Goal: Transaction & Acquisition: Purchase product/service

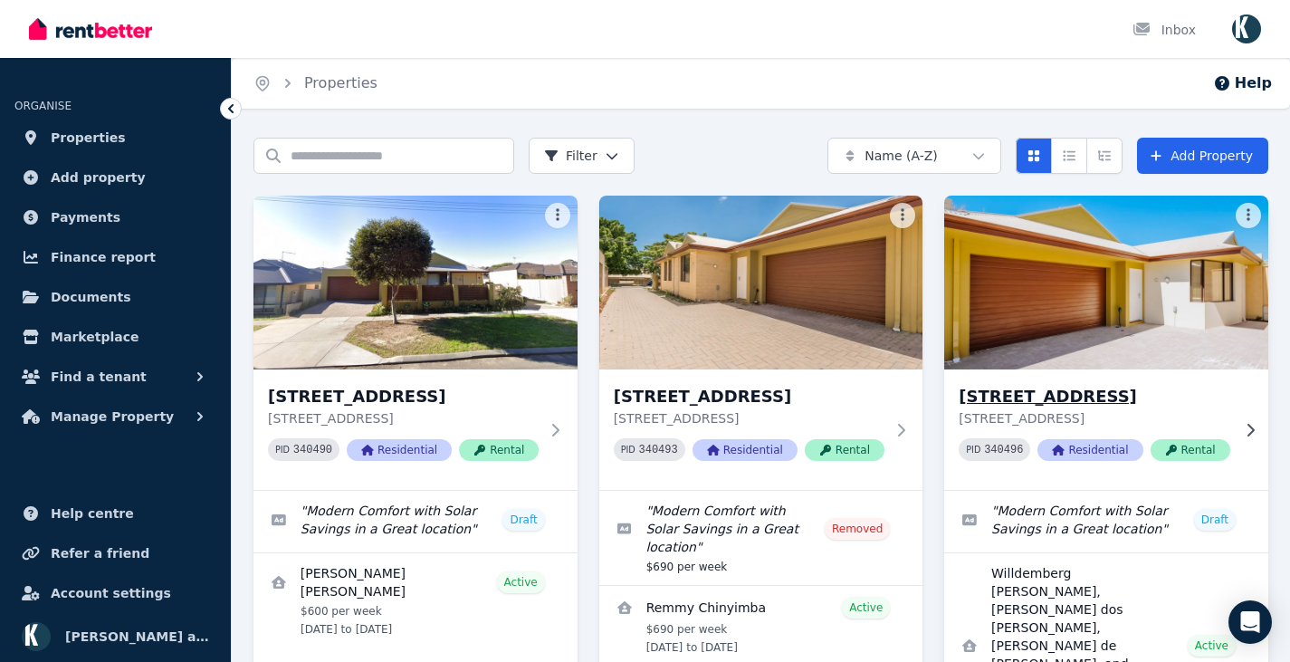
click at [1208, 275] on img at bounding box center [1106, 282] width 340 height 183
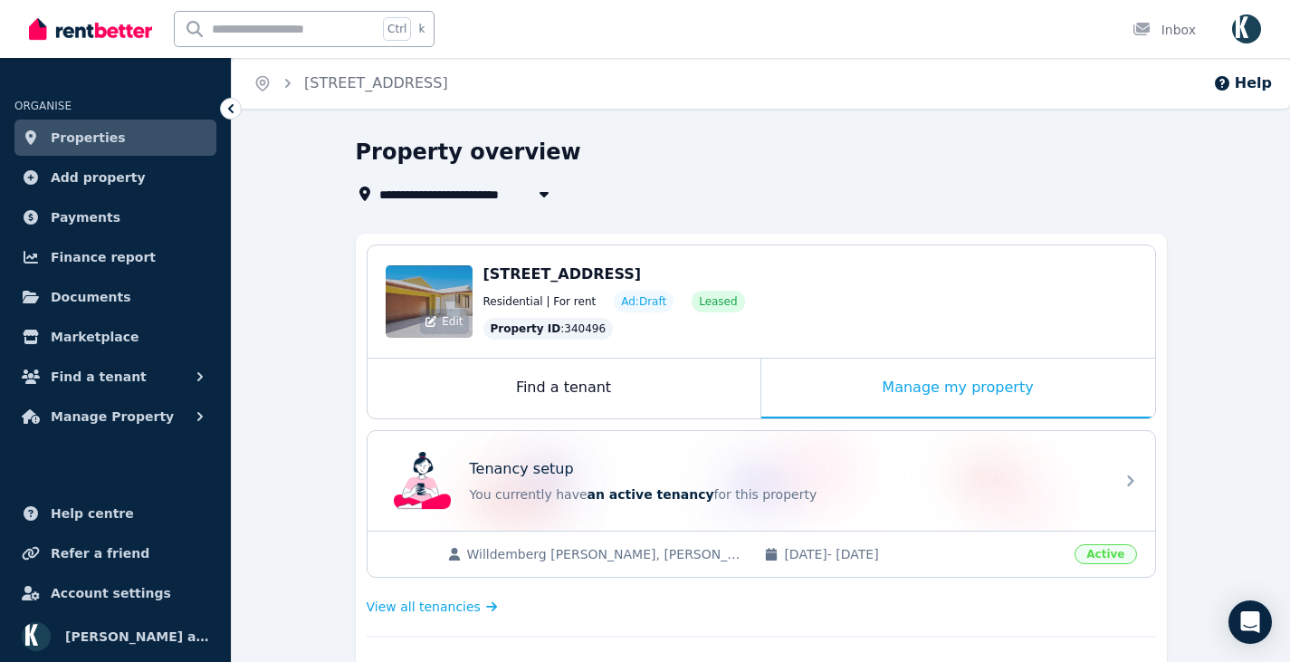
click at [437, 292] on div "Edit" at bounding box center [429, 301] width 87 height 72
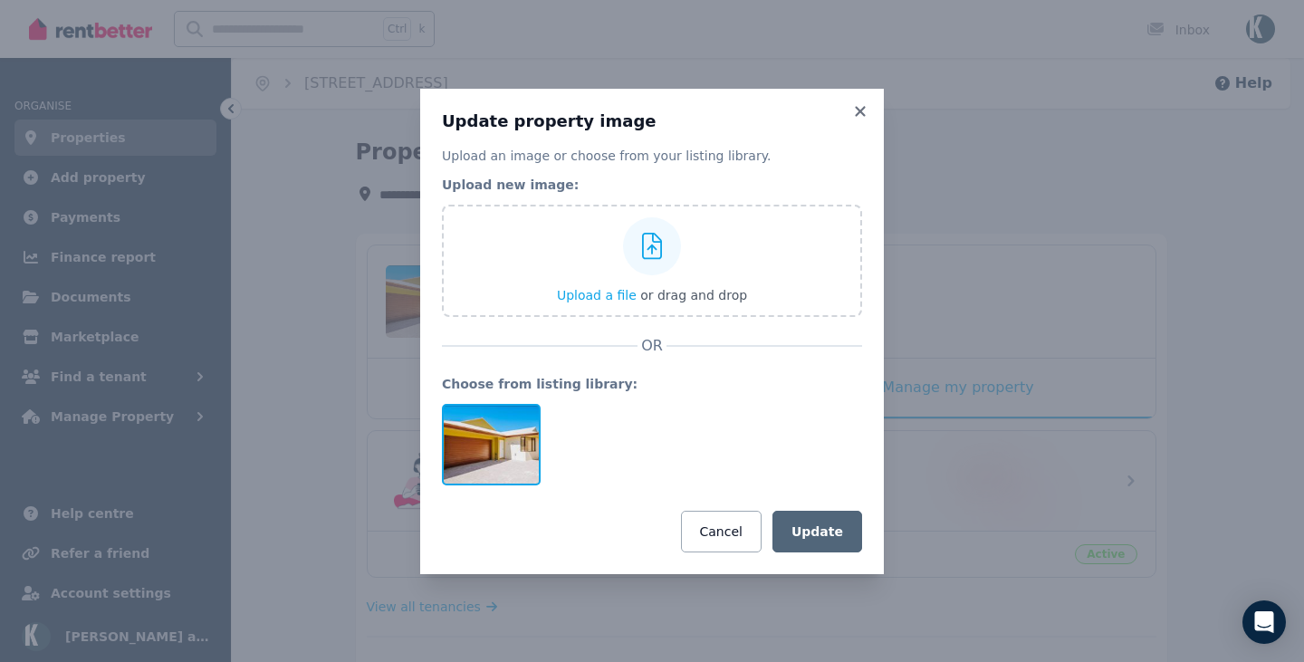
click at [506, 430] on div at bounding box center [491, 444] width 99 height 81
click at [851, 113] on icon at bounding box center [860, 111] width 18 height 16
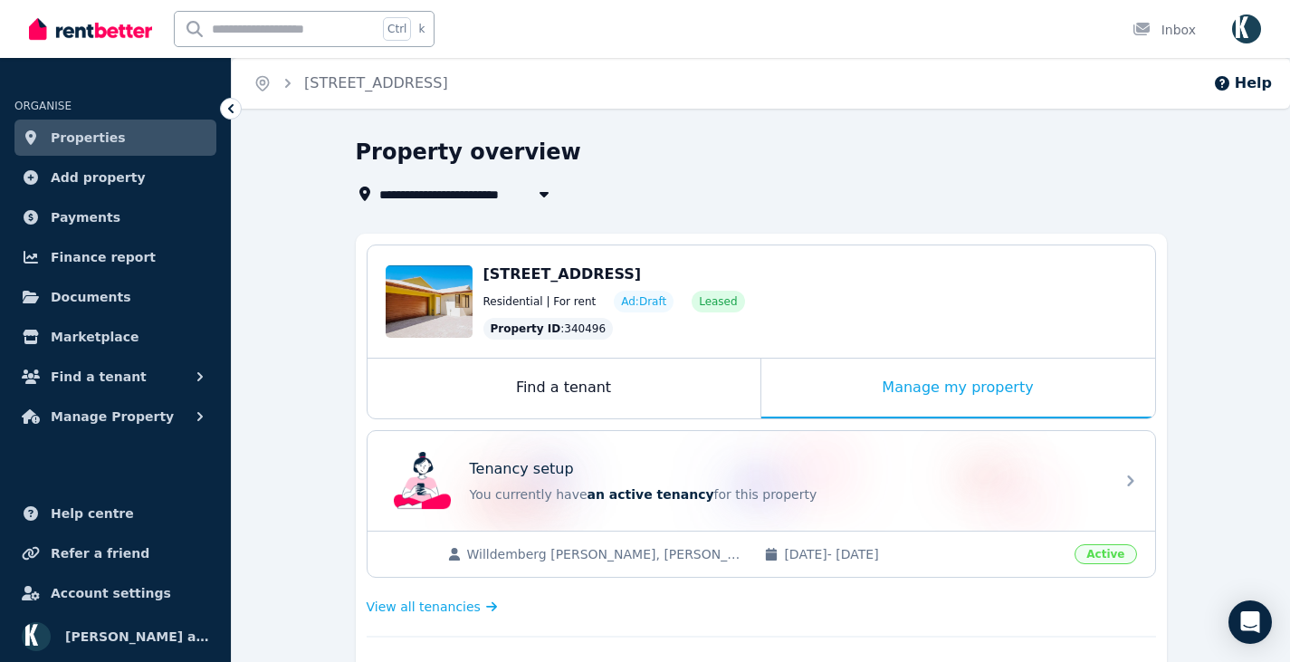
click at [84, 132] on span "Properties" at bounding box center [88, 138] width 75 height 22
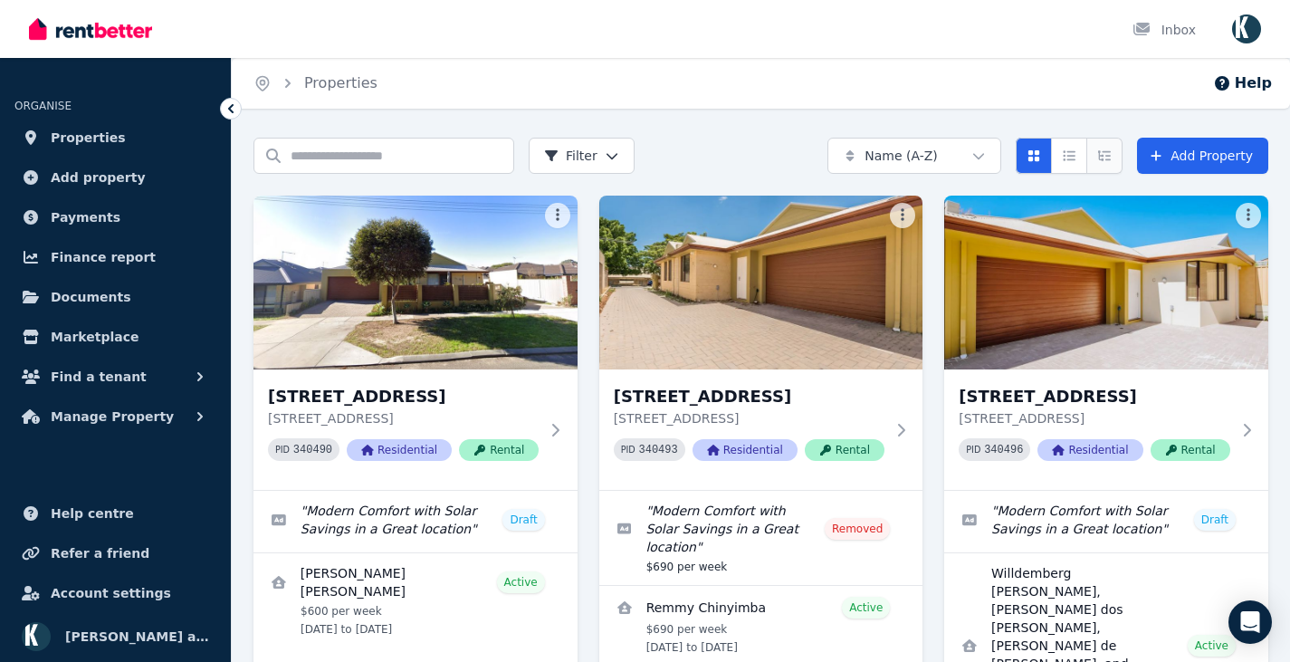
click at [1107, 158] on icon "Expanded list view" at bounding box center [1104, 155] width 14 height 13
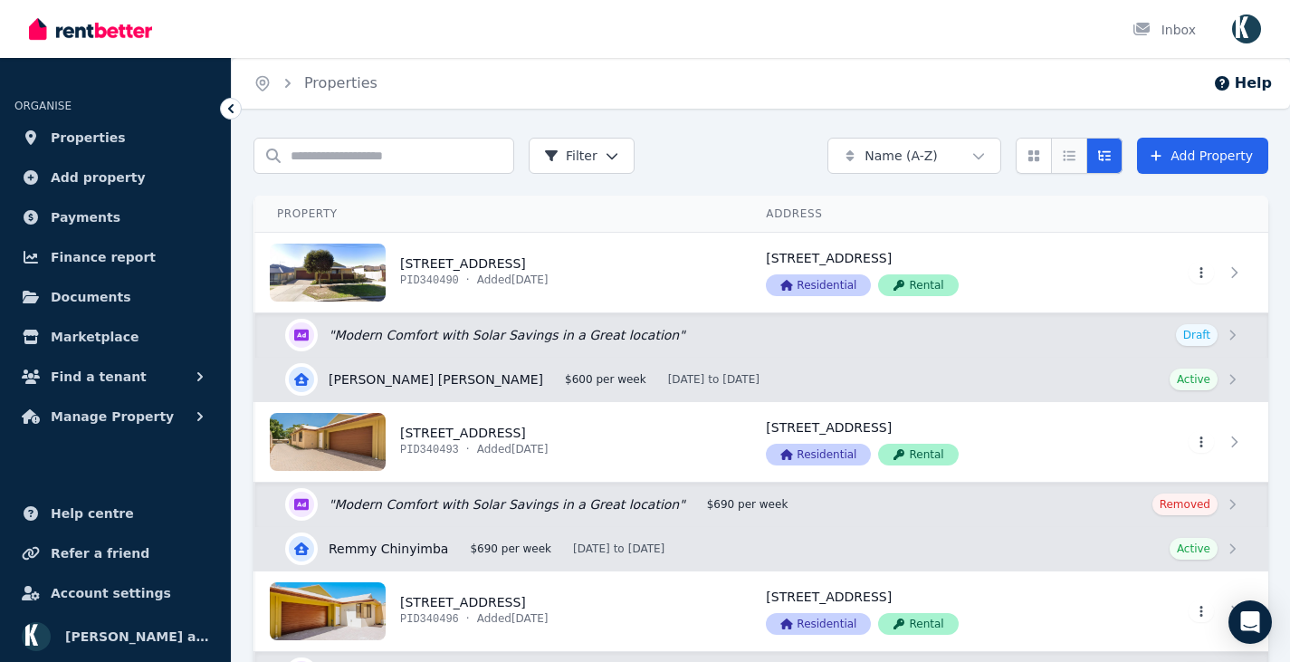
click at [1069, 158] on icon "Compact list view" at bounding box center [1069, 155] width 14 height 13
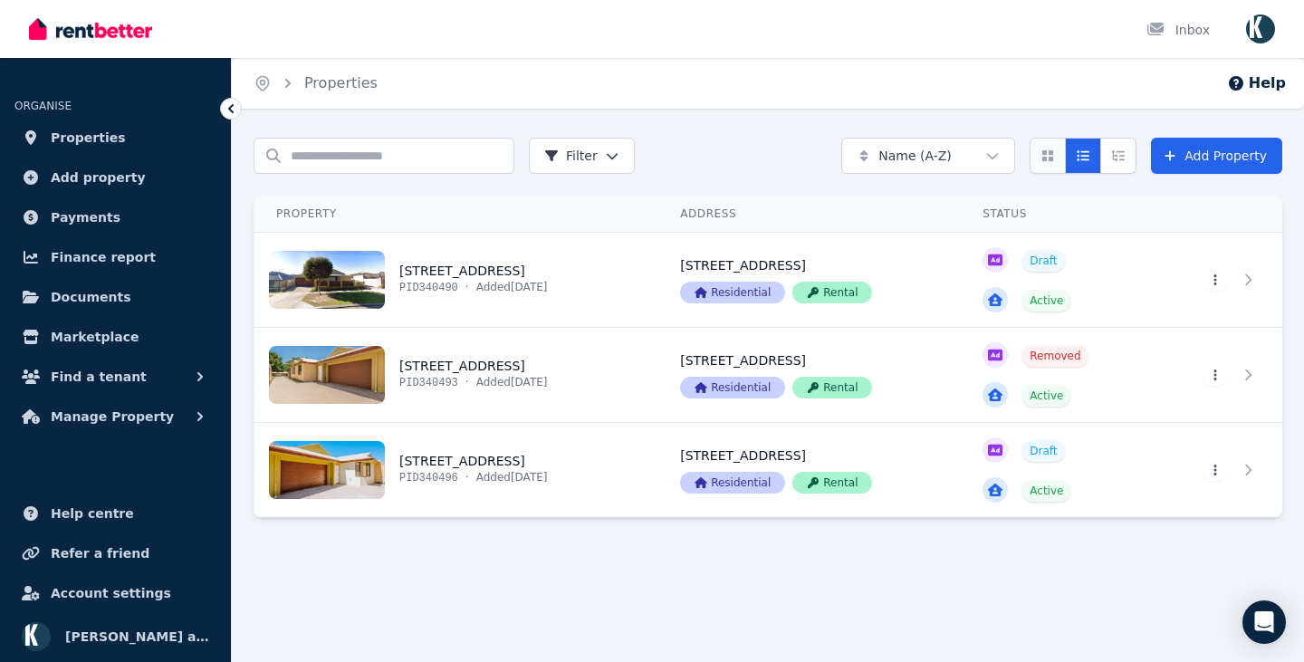
click at [1053, 158] on icon "Card view" at bounding box center [1047, 155] width 11 height 11
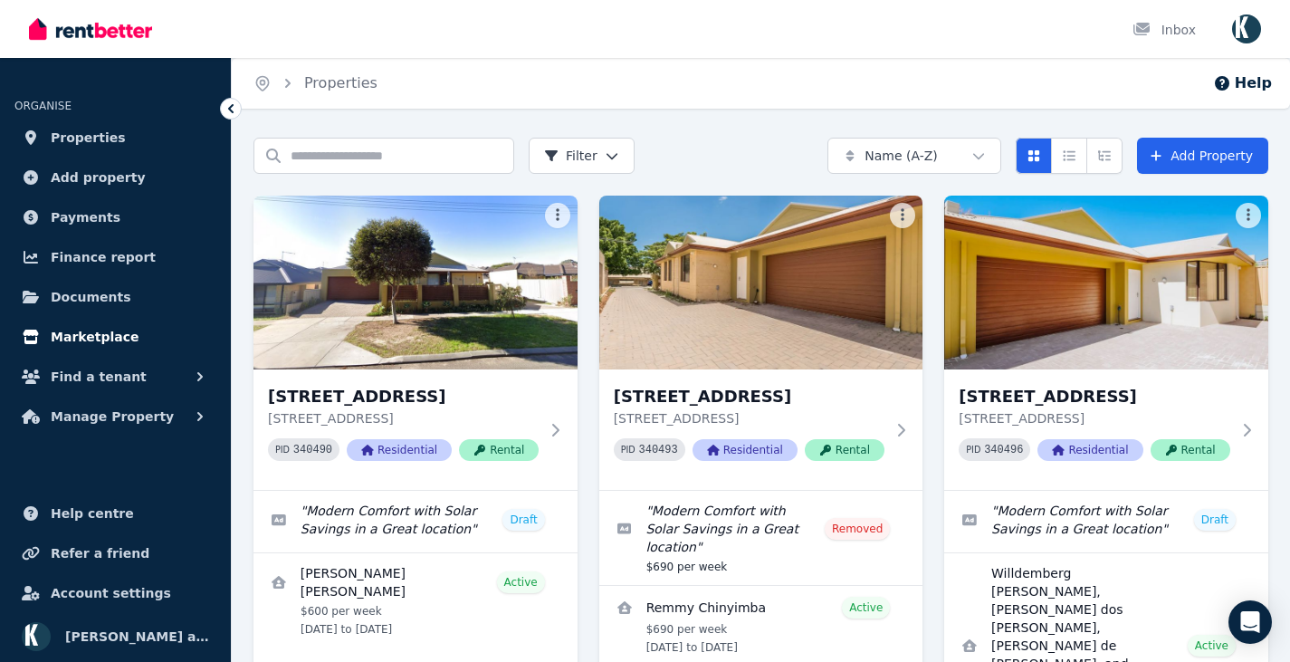
click at [104, 333] on span "Marketplace" at bounding box center [95, 337] width 88 height 22
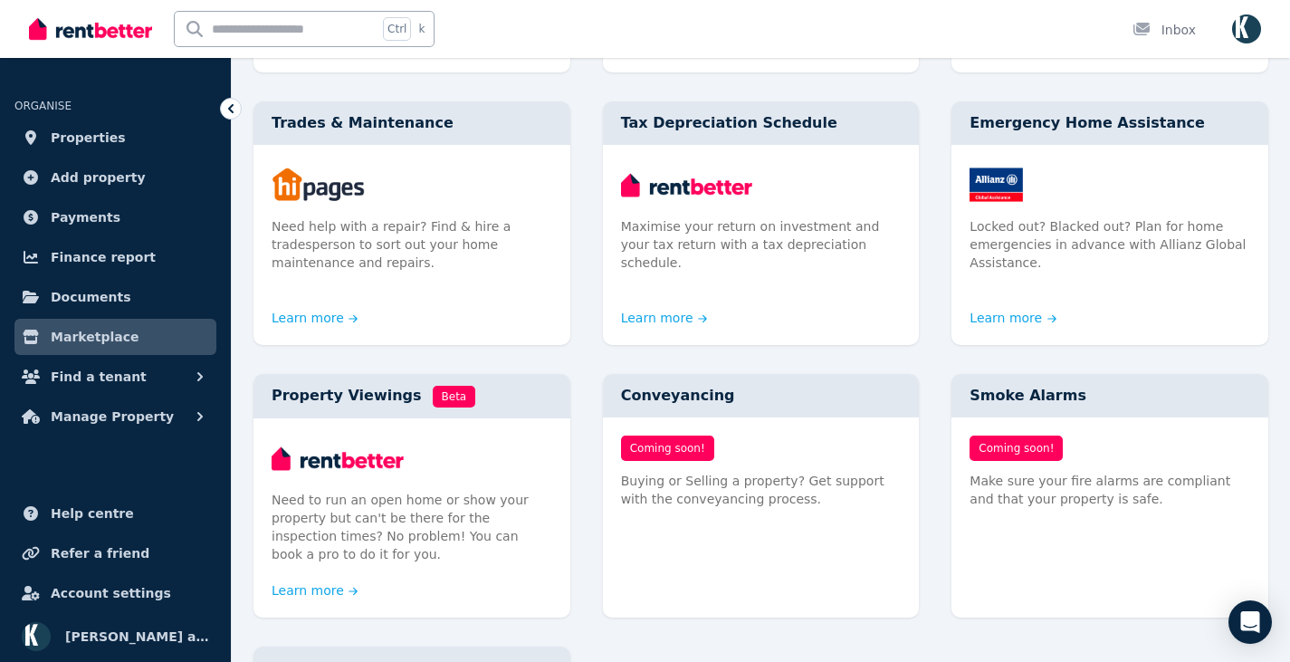
scroll to position [634, 0]
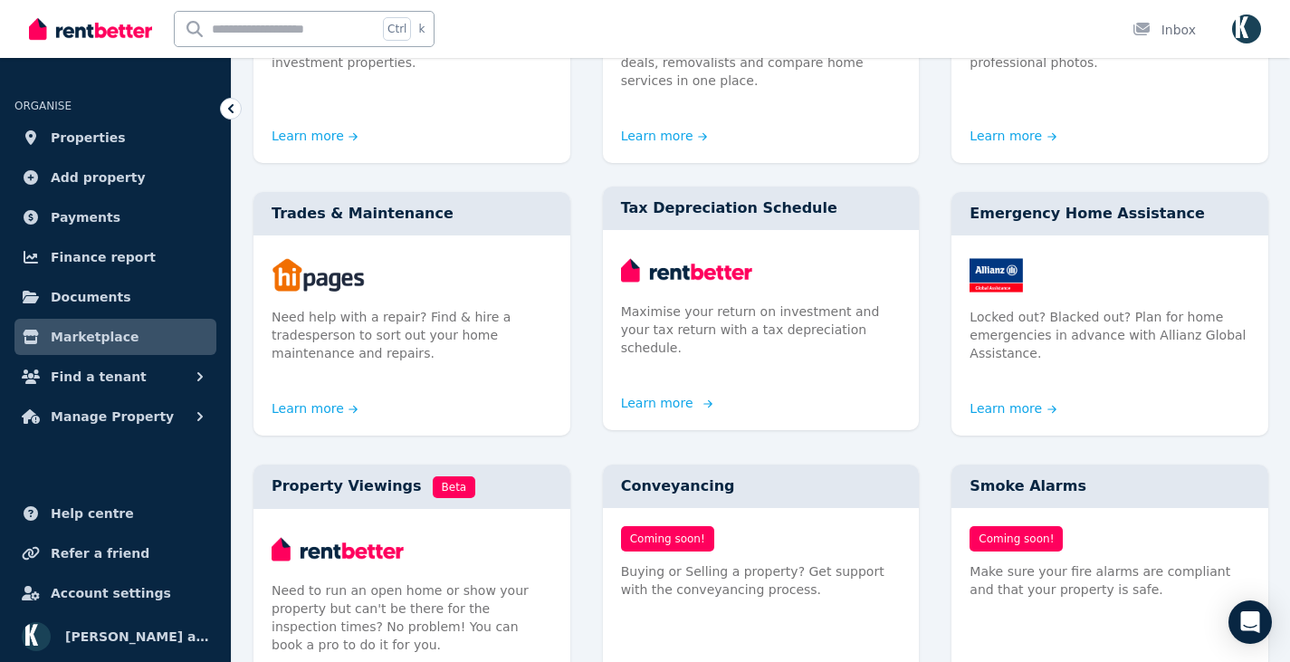
click at [678, 407] on link "Learn more" at bounding box center [664, 403] width 87 height 18
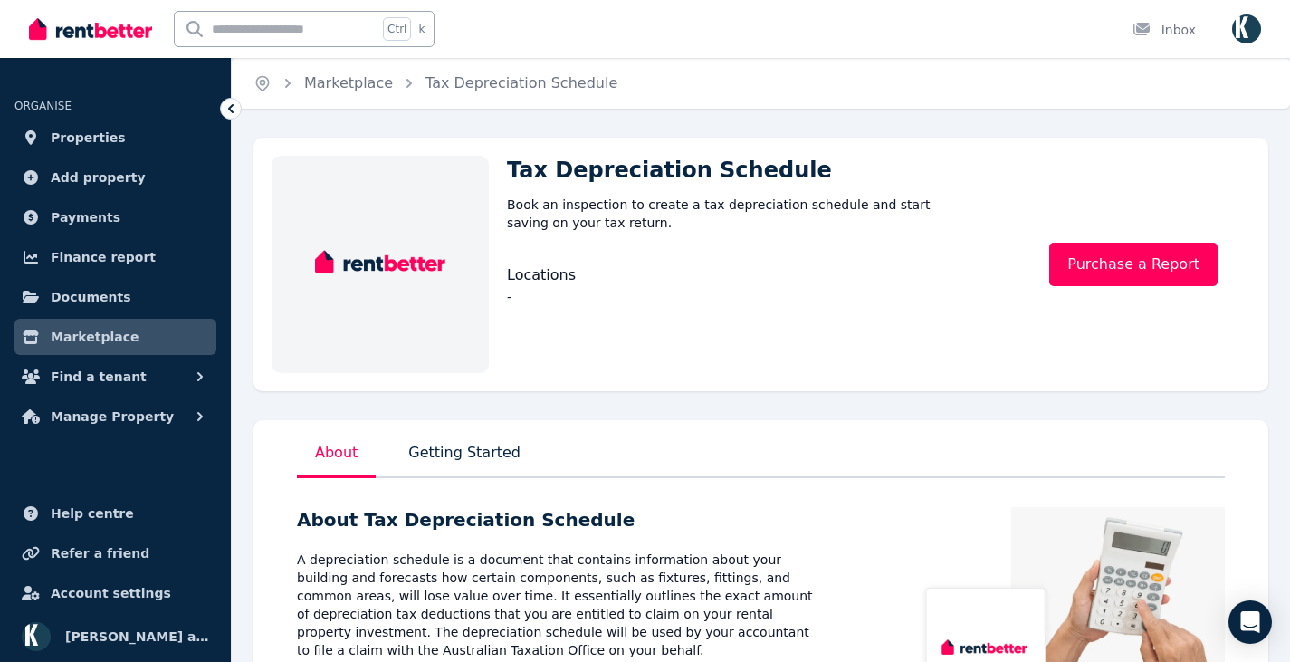
click at [444, 455] on p "Getting Started" at bounding box center [465, 458] width 120 height 40
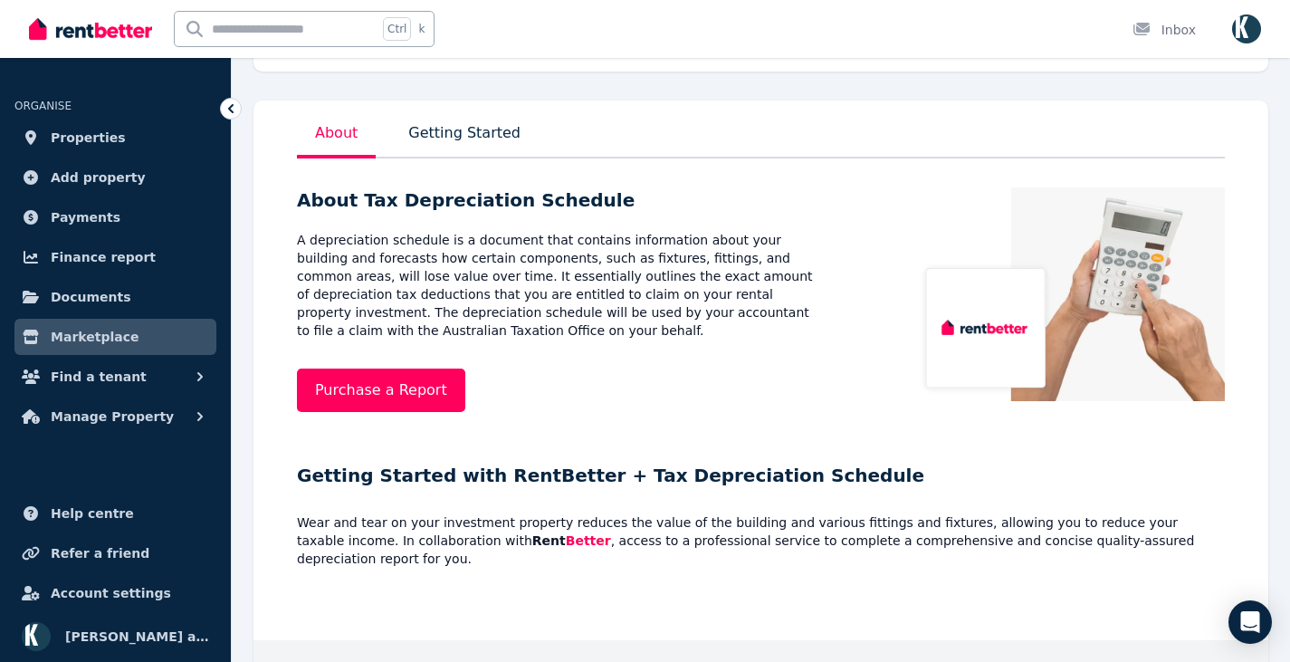
scroll to position [270, 0]
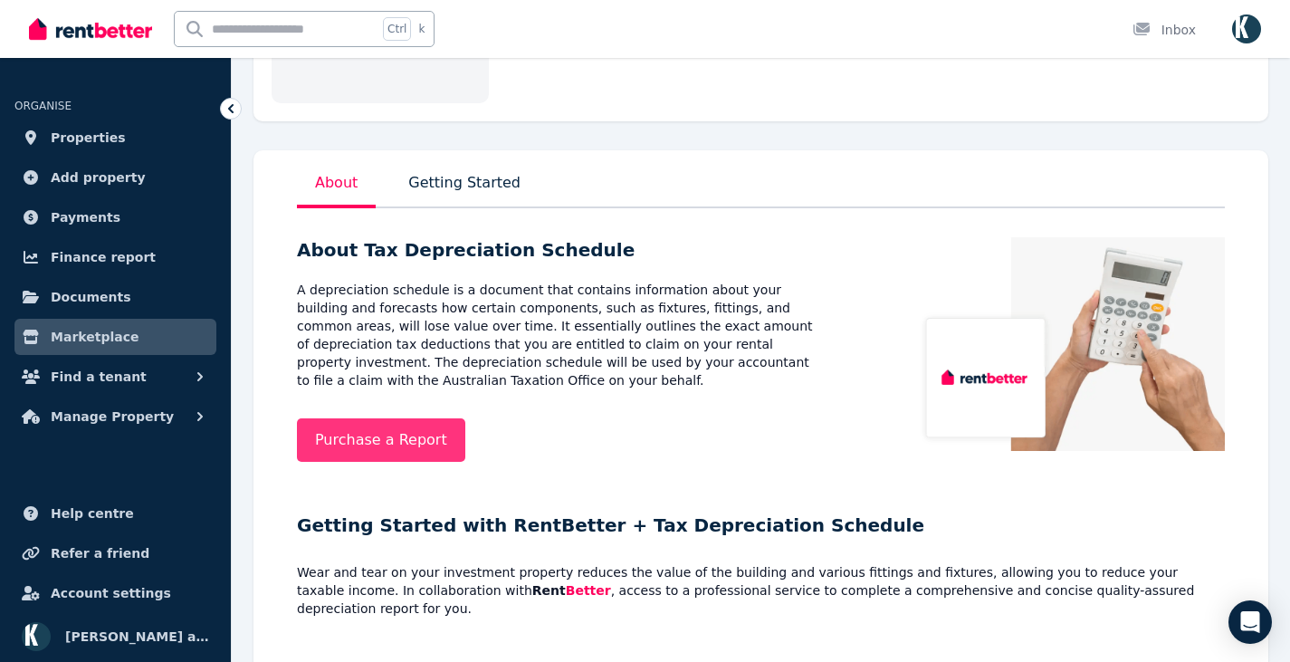
click at [404, 438] on link "Purchase a Report" at bounding box center [381, 439] width 168 height 43
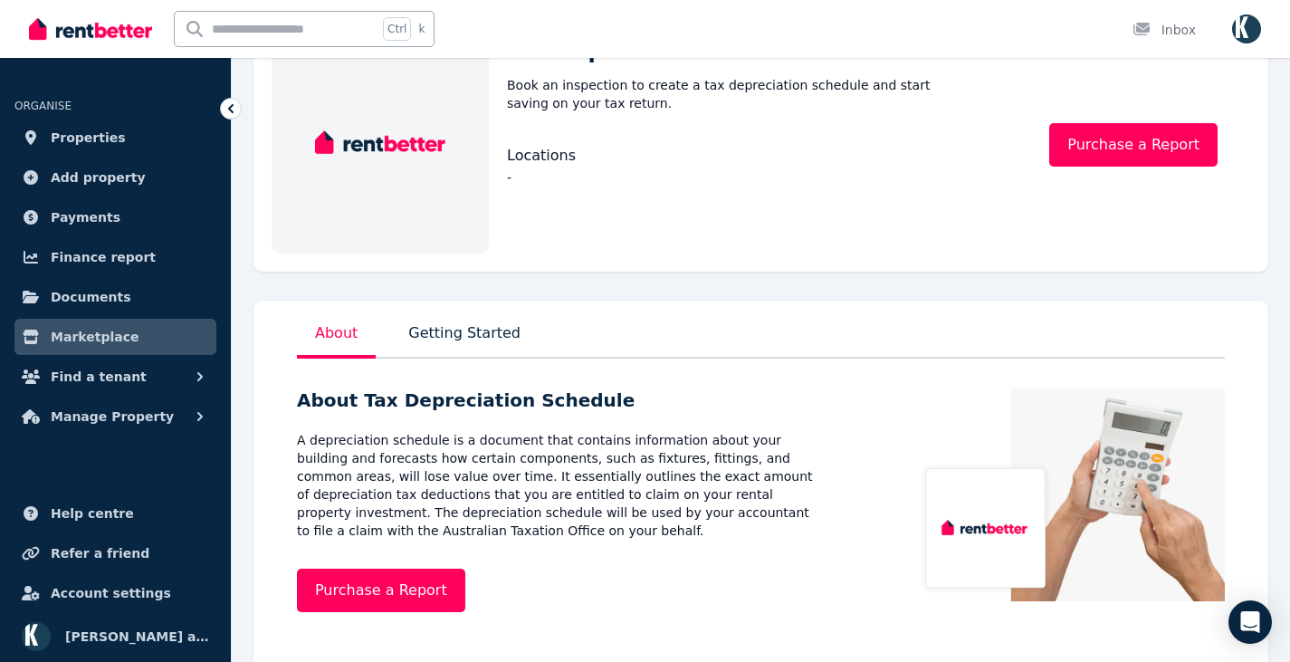
scroll to position [0, 0]
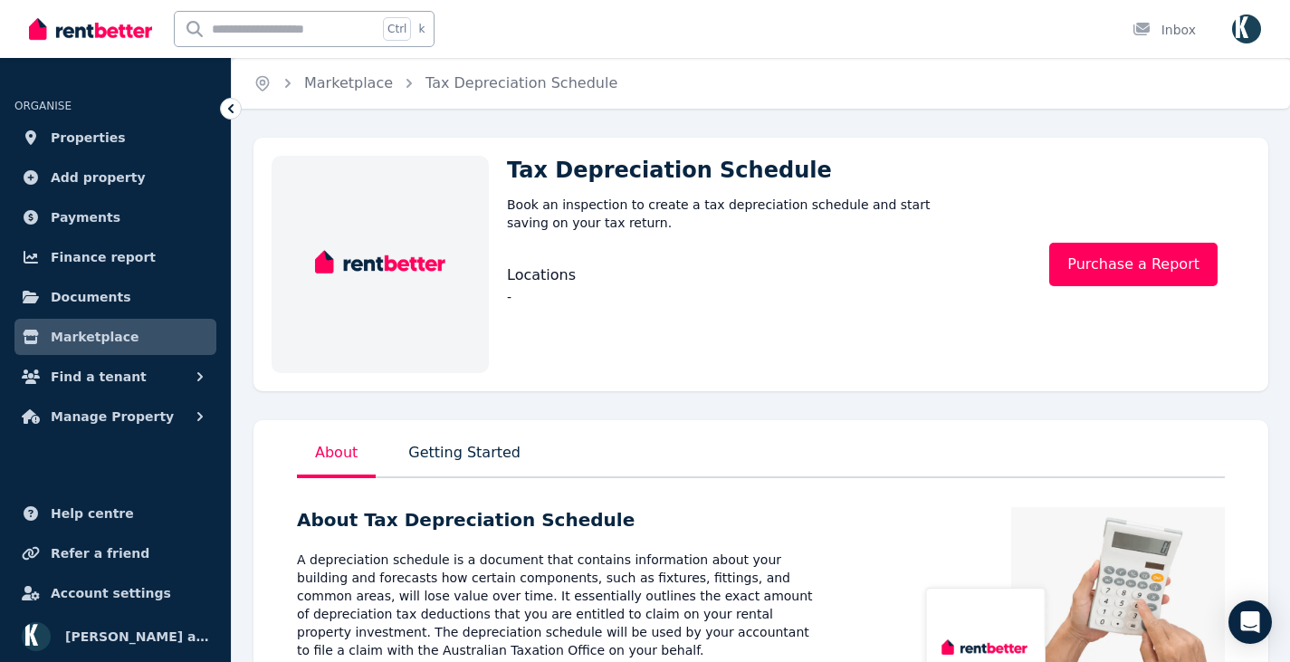
click at [52, 322] on link "Marketplace" at bounding box center [115, 337] width 202 height 36
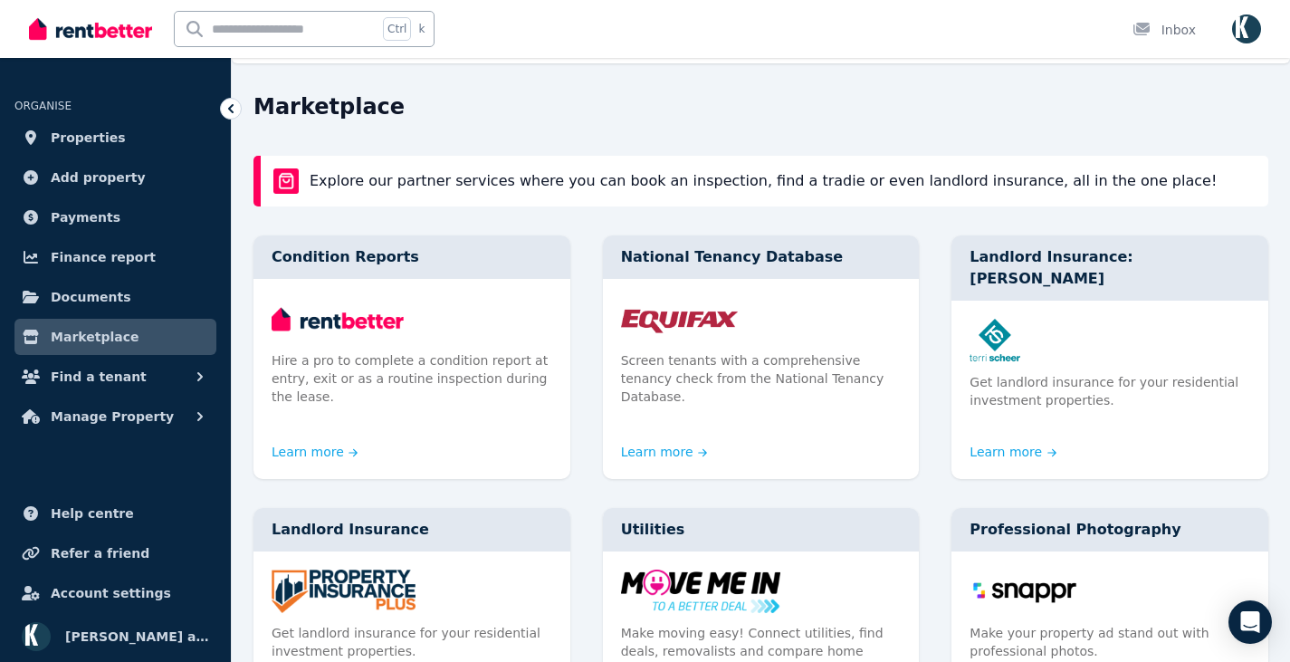
scroll to position [38, 0]
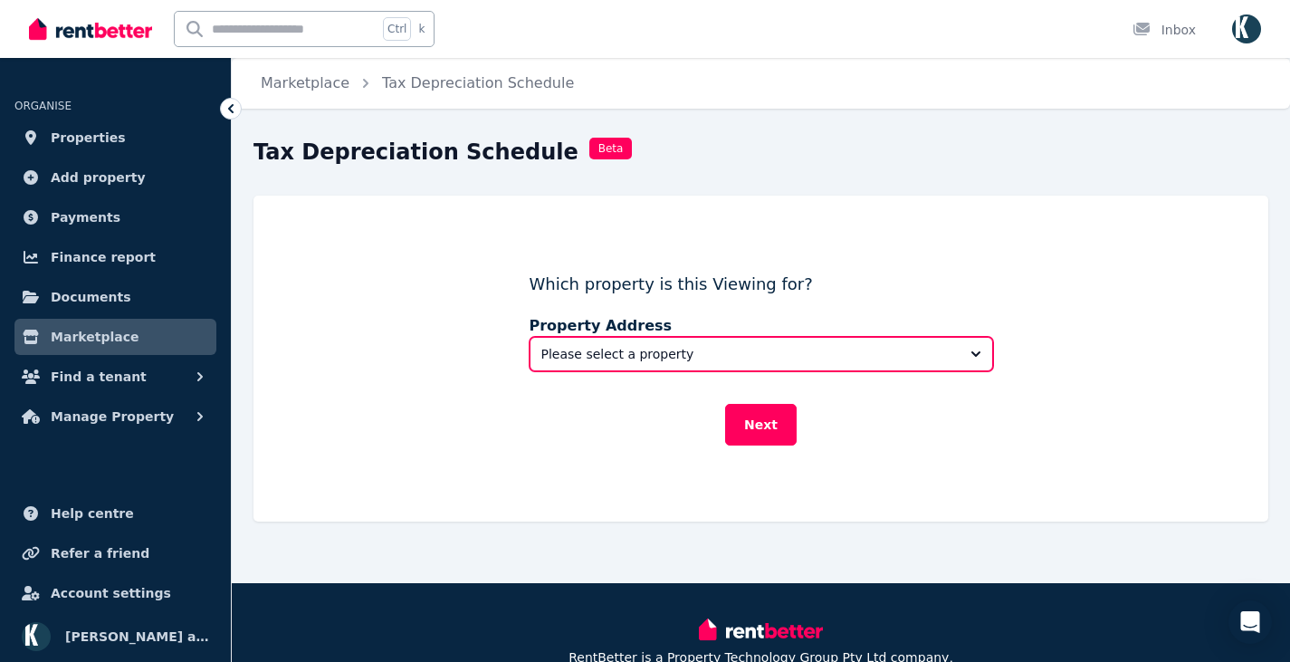
click at [732, 347] on span "Please select a property" at bounding box center [748, 354] width 415 height 18
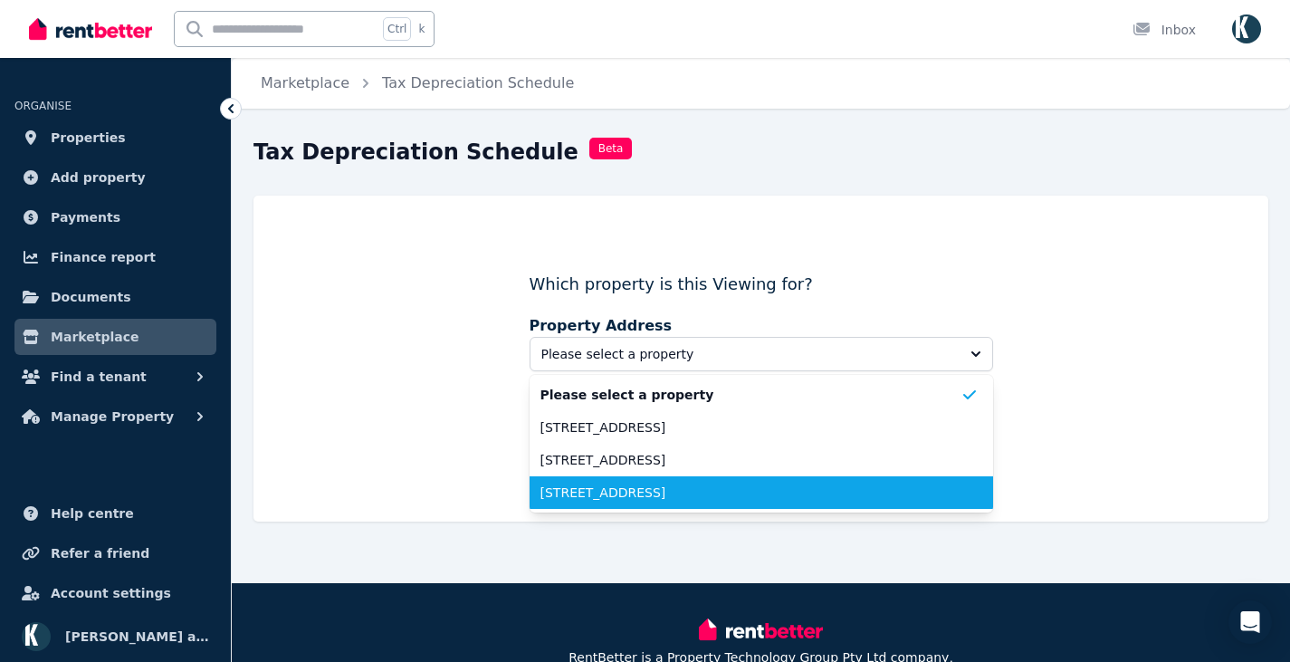
click at [666, 493] on span "[STREET_ADDRESS]" at bounding box center [751, 493] width 420 height 18
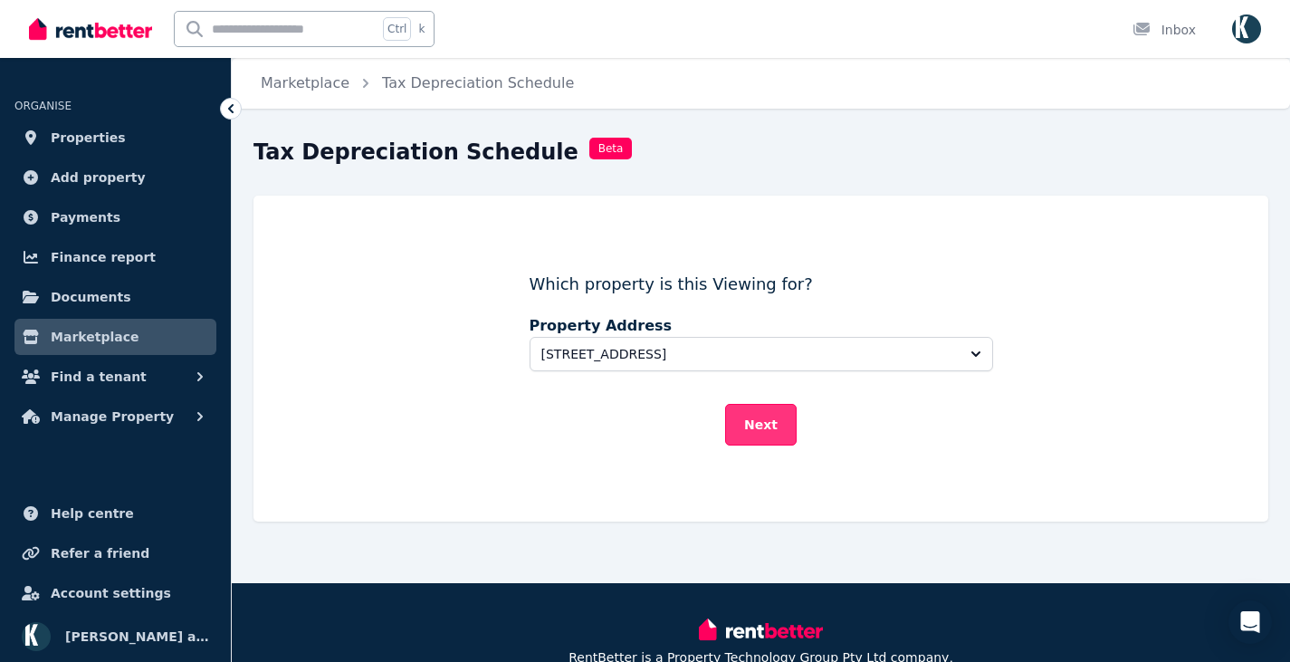
click at [768, 434] on button "Next" at bounding box center [761, 425] width 72 height 42
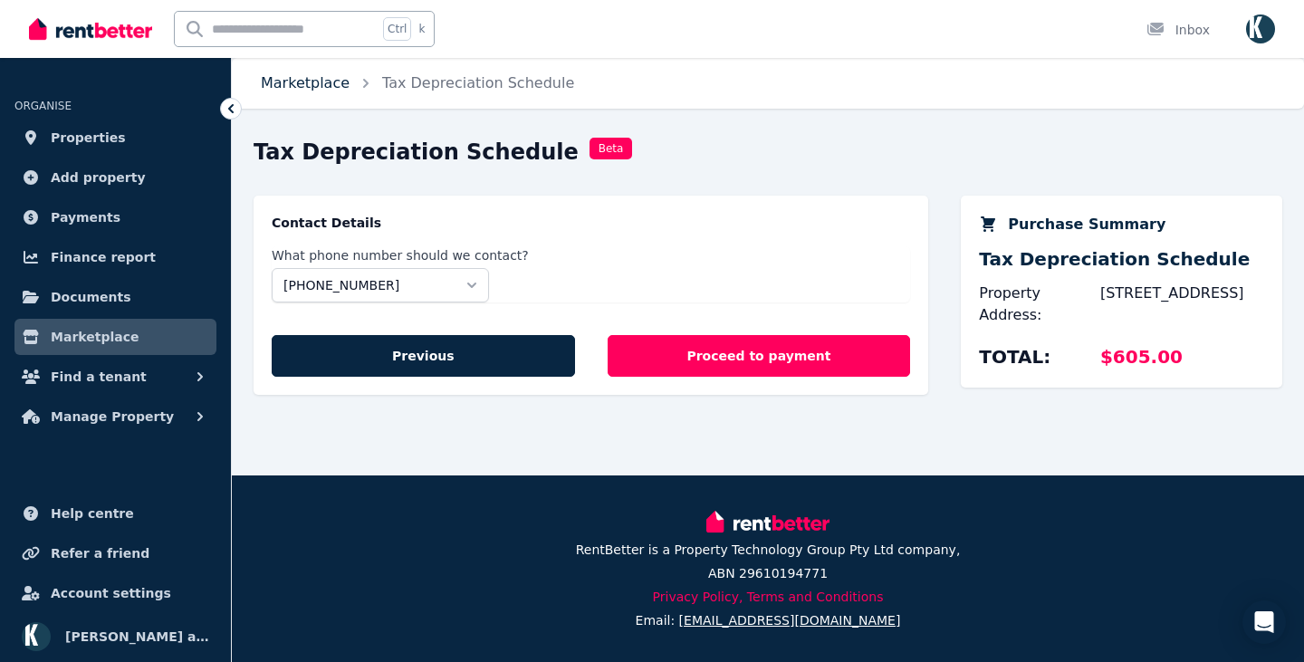
click at [306, 84] on link "Marketplace" at bounding box center [305, 82] width 89 height 17
